Goal: Check status: Check status

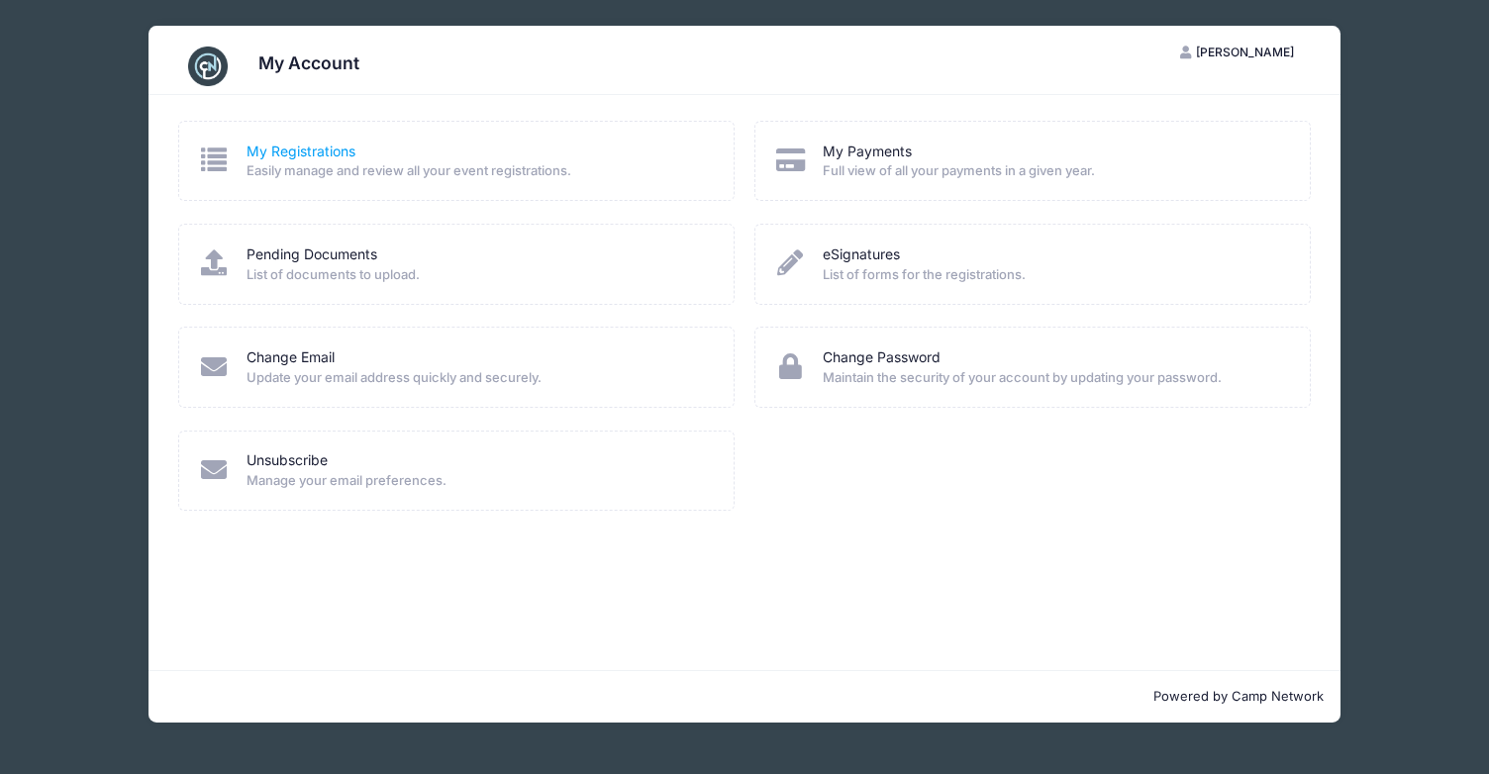
click at [266, 146] on link "My Registrations" at bounding box center [301, 152] width 109 height 21
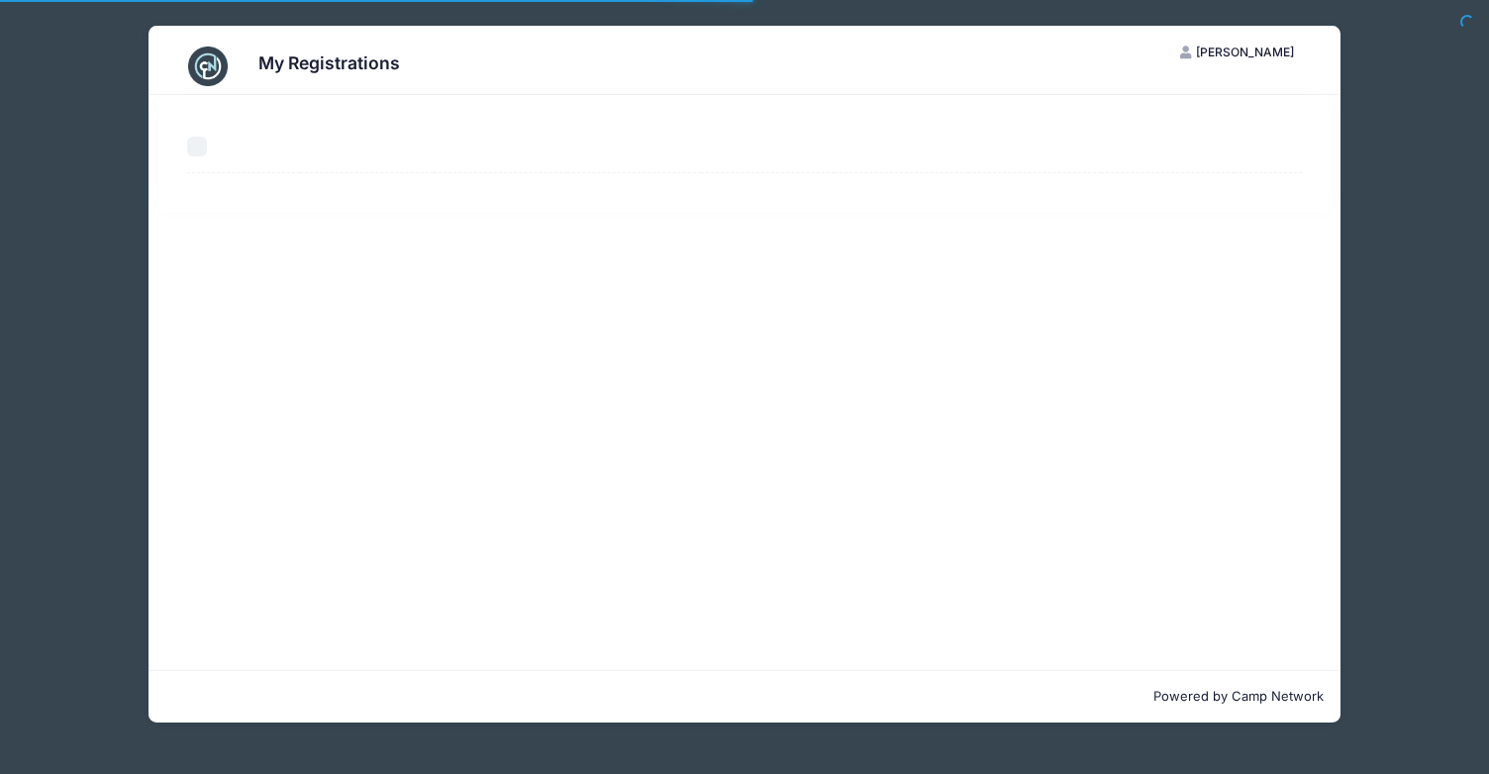
select select "50"
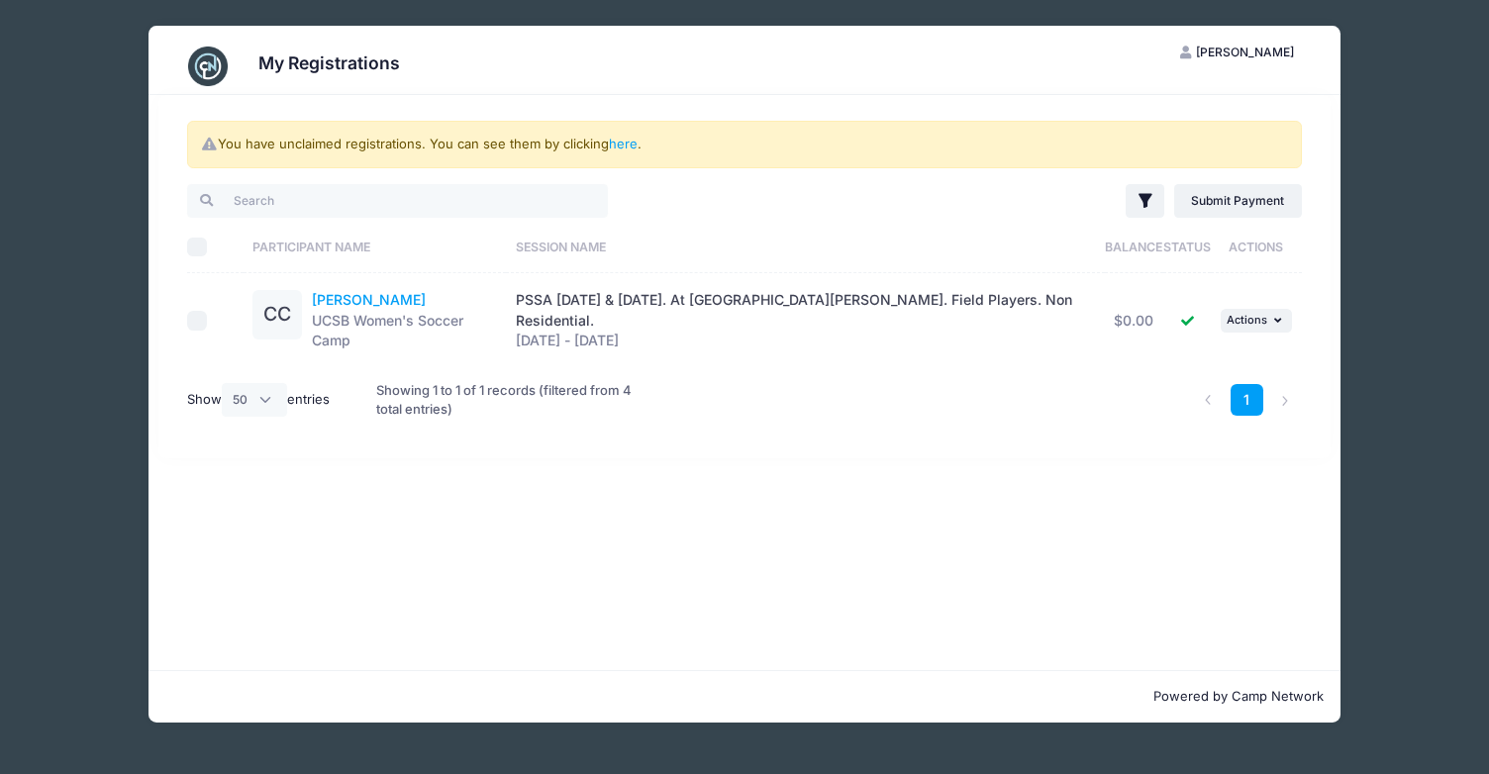
click at [374, 303] on link "[PERSON_NAME]" at bounding box center [369, 299] width 114 height 17
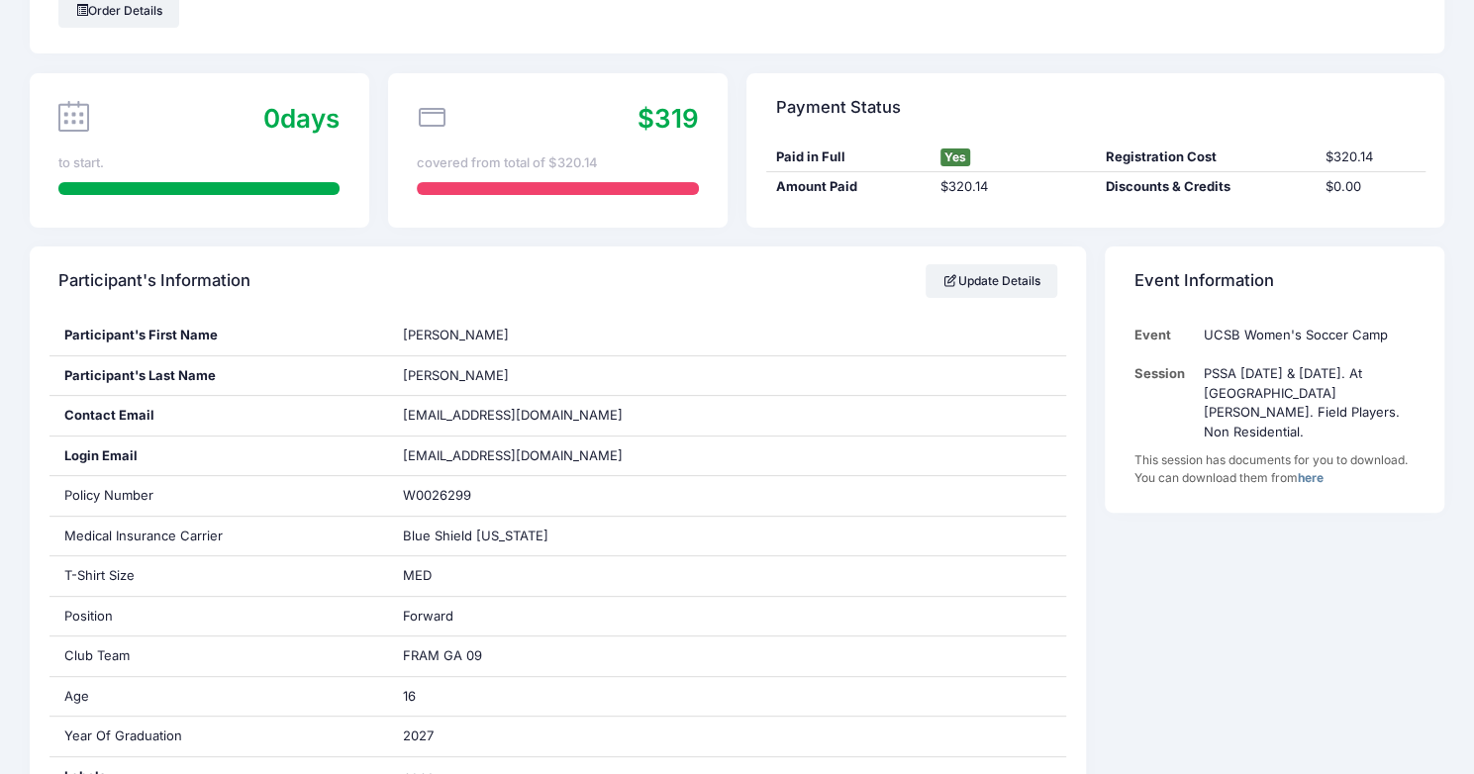
scroll to position [99, 0]
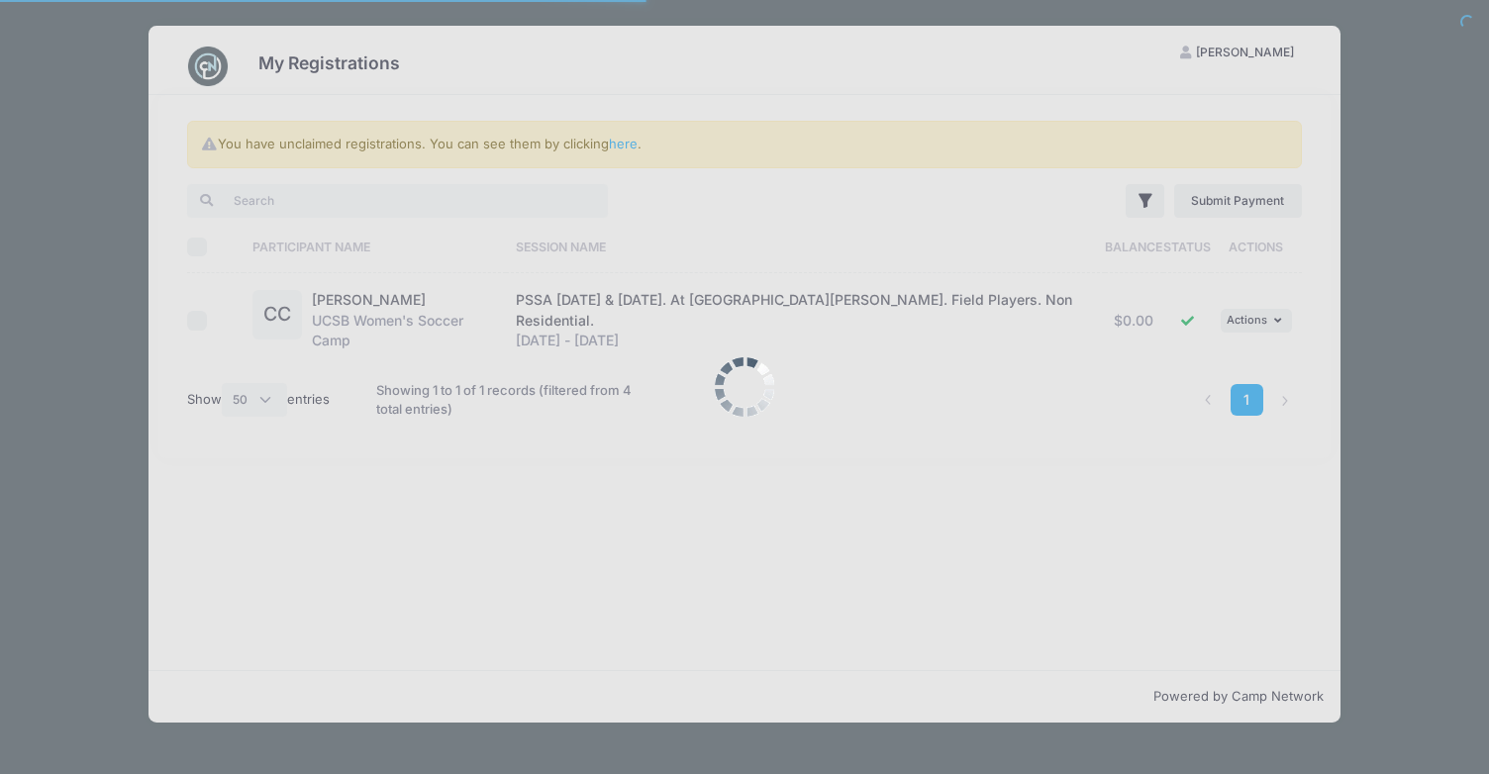
select select "50"
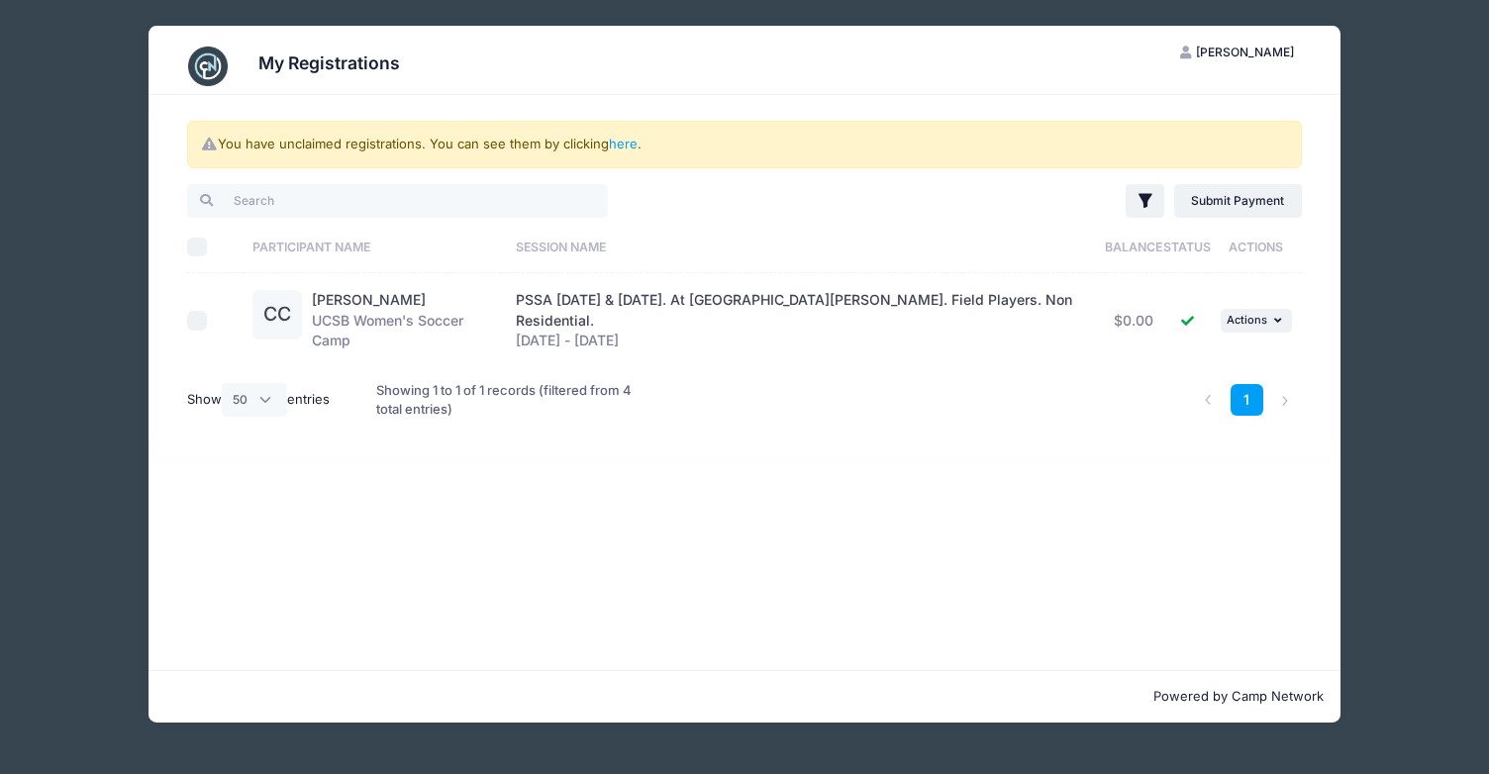
click at [914, 301] on span "PSSA August 16 & 17. At UC Santa Barbara. Field Players. Non Residential." at bounding box center [794, 310] width 556 height 38
click at [875, 301] on span "PSSA August 16 & 17. At UC Santa Barbara. Field Players. Non Residential." at bounding box center [794, 310] width 556 height 38
click at [739, 304] on span "PSSA August 16 & 17. At UC Santa Barbara. Field Players. Non Residential." at bounding box center [794, 310] width 556 height 38
click at [653, 305] on span "PSSA August 16 & 17. At UC Santa Barbara. Field Players. Non Residential." at bounding box center [794, 310] width 556 height 38
click at [392, 298] on link "Claudia Chavez" at bounding box center [369, 299] width 114 height 17
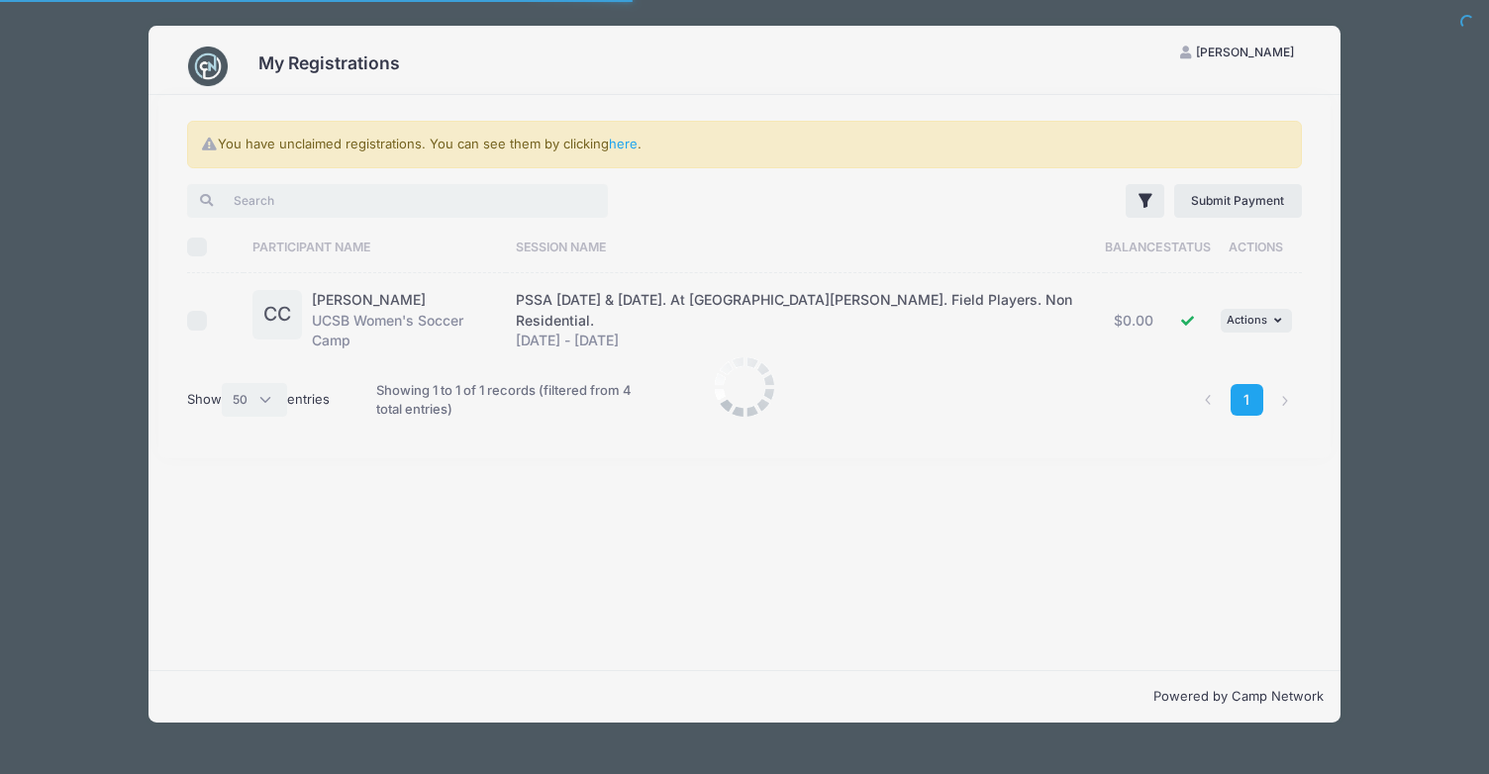
select select "50"
